Goal: Task Accomplishment & Management: Use online tool/utility

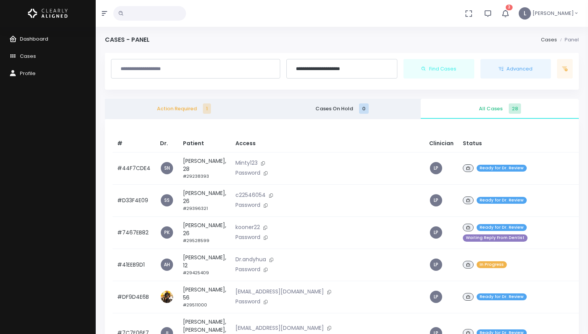
click at [43, 40] on span "Dashboard" at bounding box center [34, 38] width 28 height 7
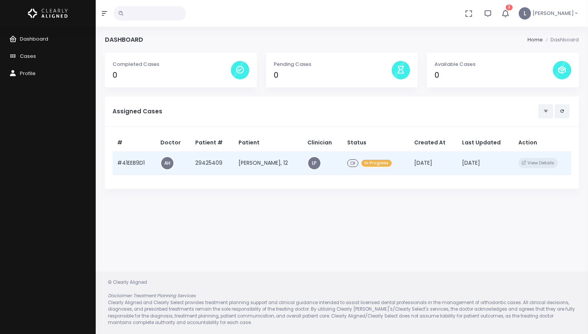
click at [261, 168] on td "[PERSON_NAME], 12" at bounding box center [268, 162] width 69 height 23
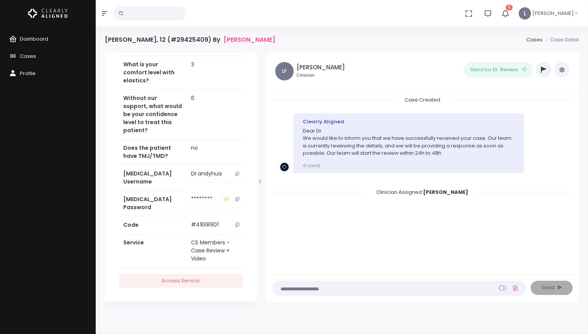
click at [509, 15] on icon "button" at bounding box center [505, 13] width 8 height 8
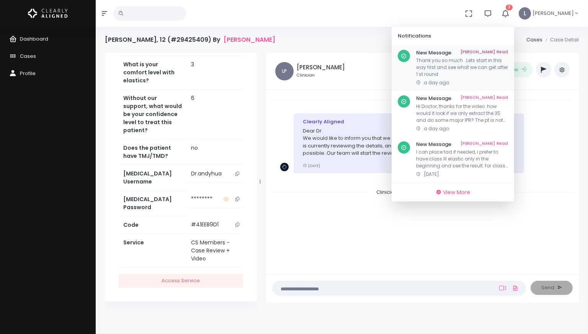
click at [499, 55] on link "[PERSON_NAME] Read" at bounding box center [483, 53] width 47 height 6
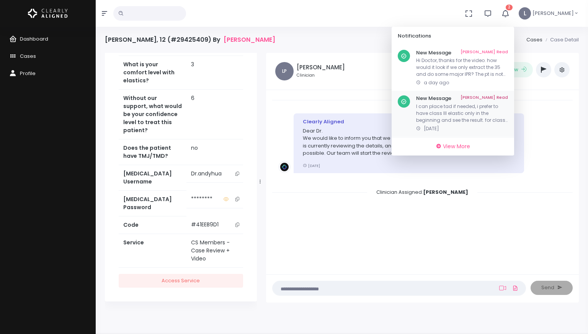
click at [496, 94] on div "New Message Mark As Read I can place tad if needed, i prefer to have class III …" at bounding box center [452, 114] width 122 height 46
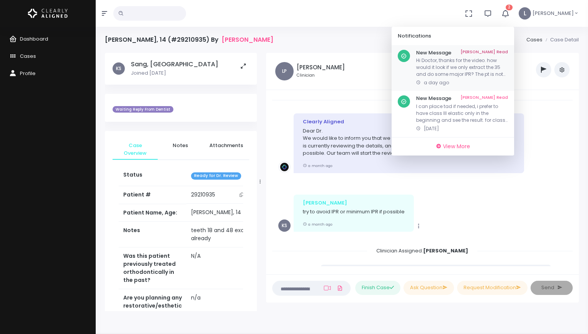
scroll to position [2508, 0]
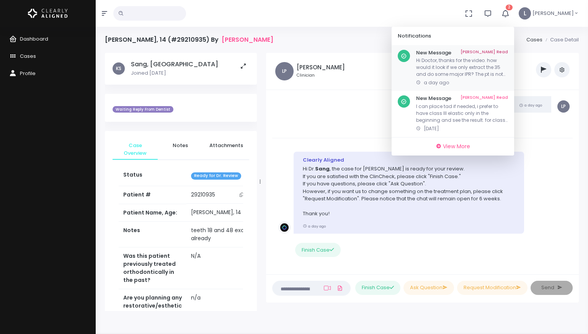
click at [494, 52] on link "[PERSON_NAME] Read" at bounding box center [483, 53] width 47 height 6
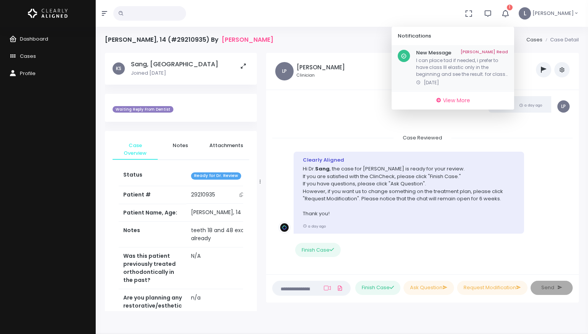
click at [508, 51] on link "[PERSON_NAME] Read" at bounding box center [483, 53] width 47 height 6
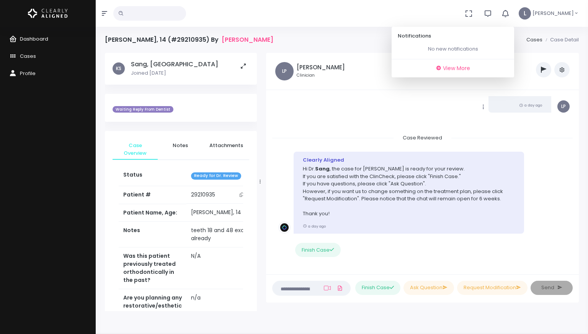
click at [41, 38] on span "Dashboard" at bounding box center [34, 38] width 28 height 7
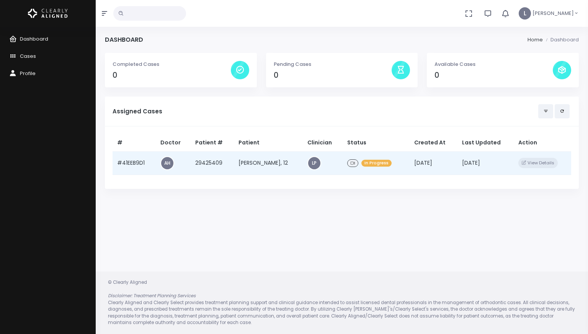
click at [205, 163] on td "29425409" at bounding box center [211, 162] width 43 height 23
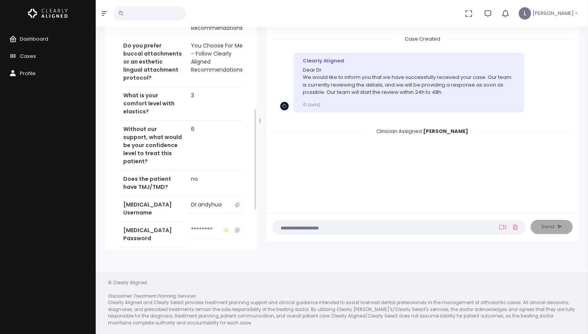
scroll to position [394, 0]
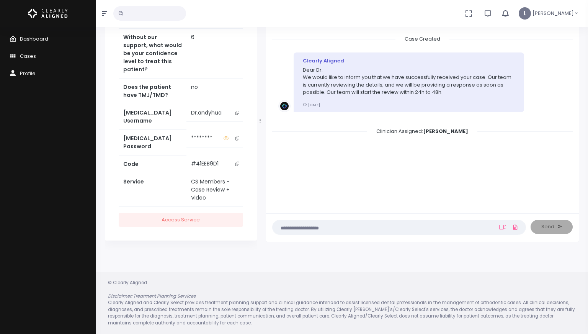
click at [235, 115] on icon "scrollable content" at bounding box center [237, 113] width 4 height 4
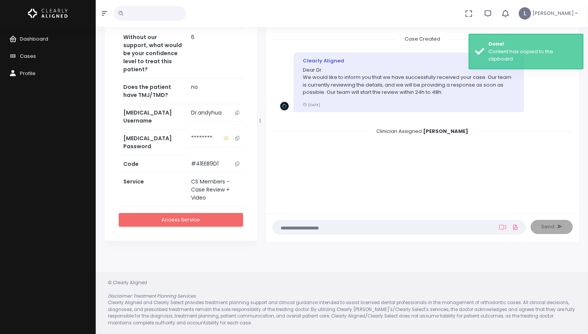
click at [198, 223] on link "Access Service" at bounding box center [181, 220] width 124 height 14
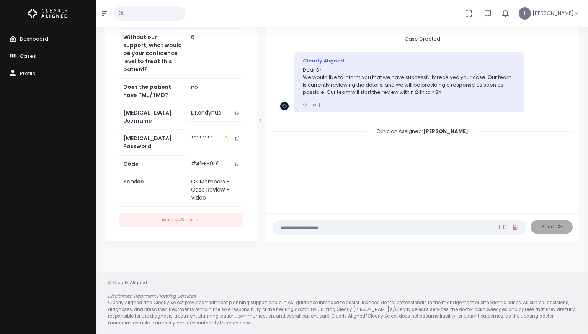
click at [41, 39] on span "Dashboard" at bounding box center [34, 38] width 28 height 7
